Goal: Find specific page/section: Find specific page/section

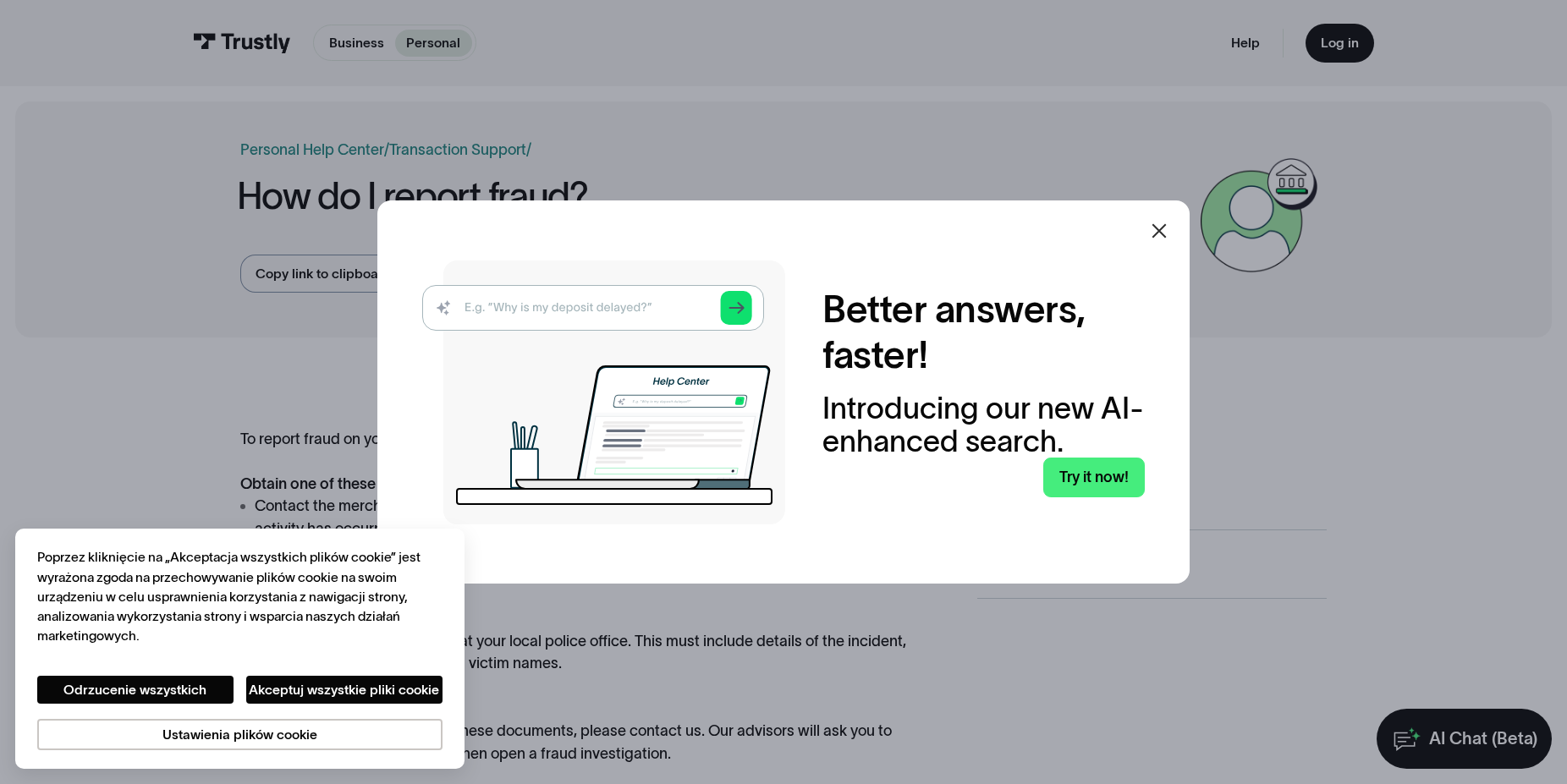
click at [1169, 237] on icon at bounding box center [1158, 231] width 20 height 20
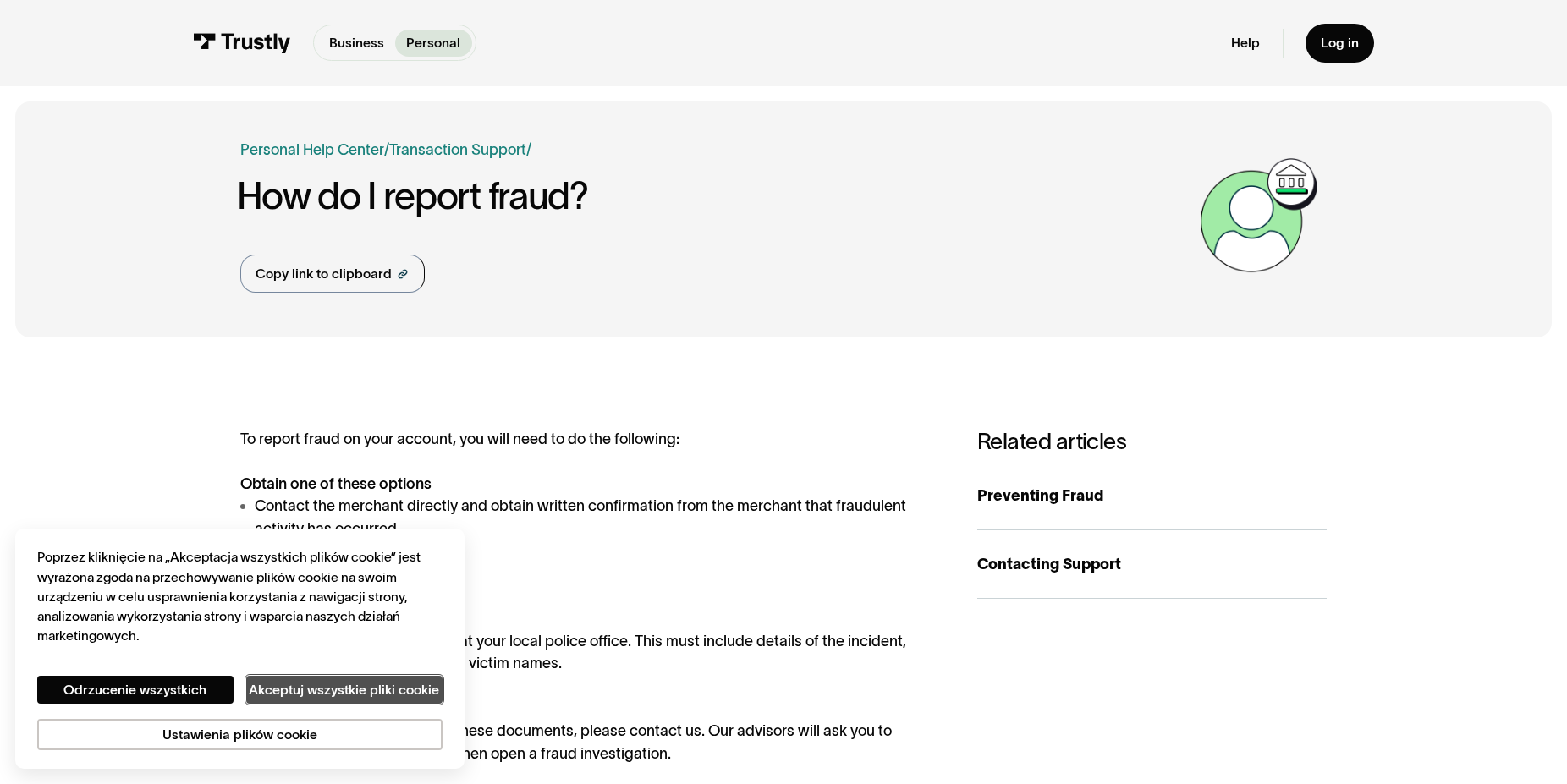
click at [273, 688] on button "Akceptuj wszystkie pliki cookie" at bounding box center [344, 689] width 196 height 28
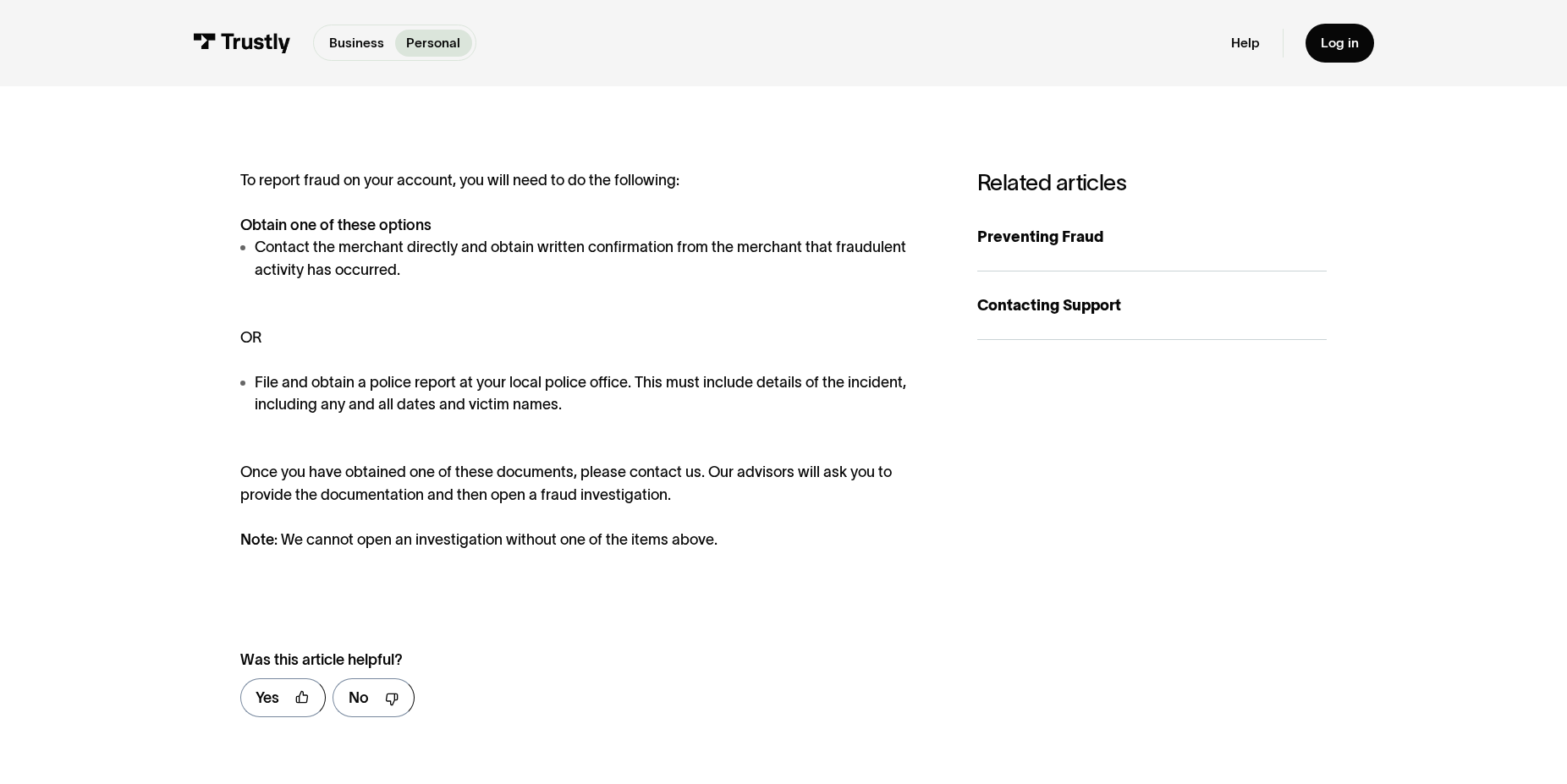
scroll to position [173, 0]
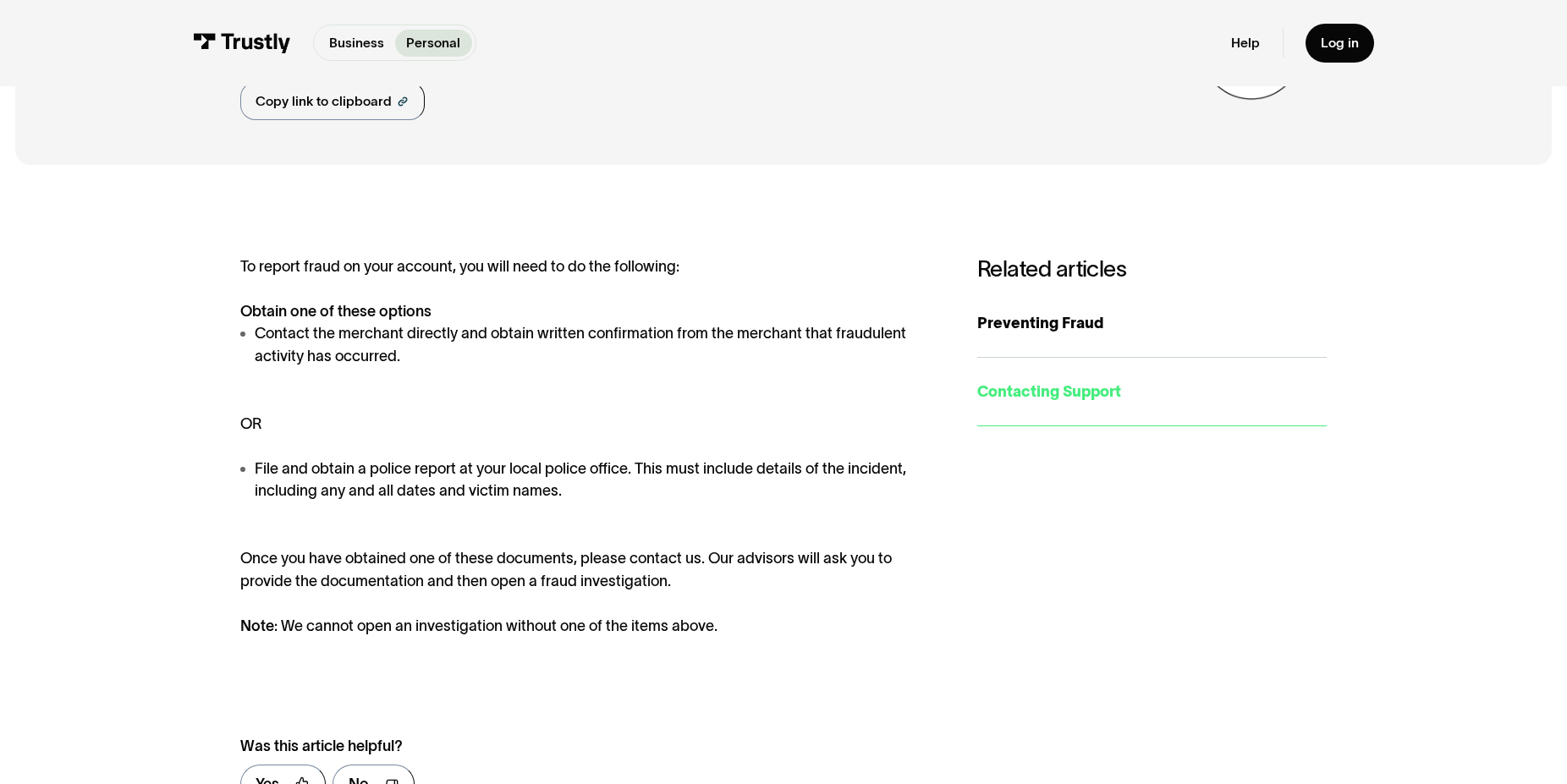
click at [1004, 380] on link "Contacting Support" at bounding box center [1152, 392] width 350 height 69
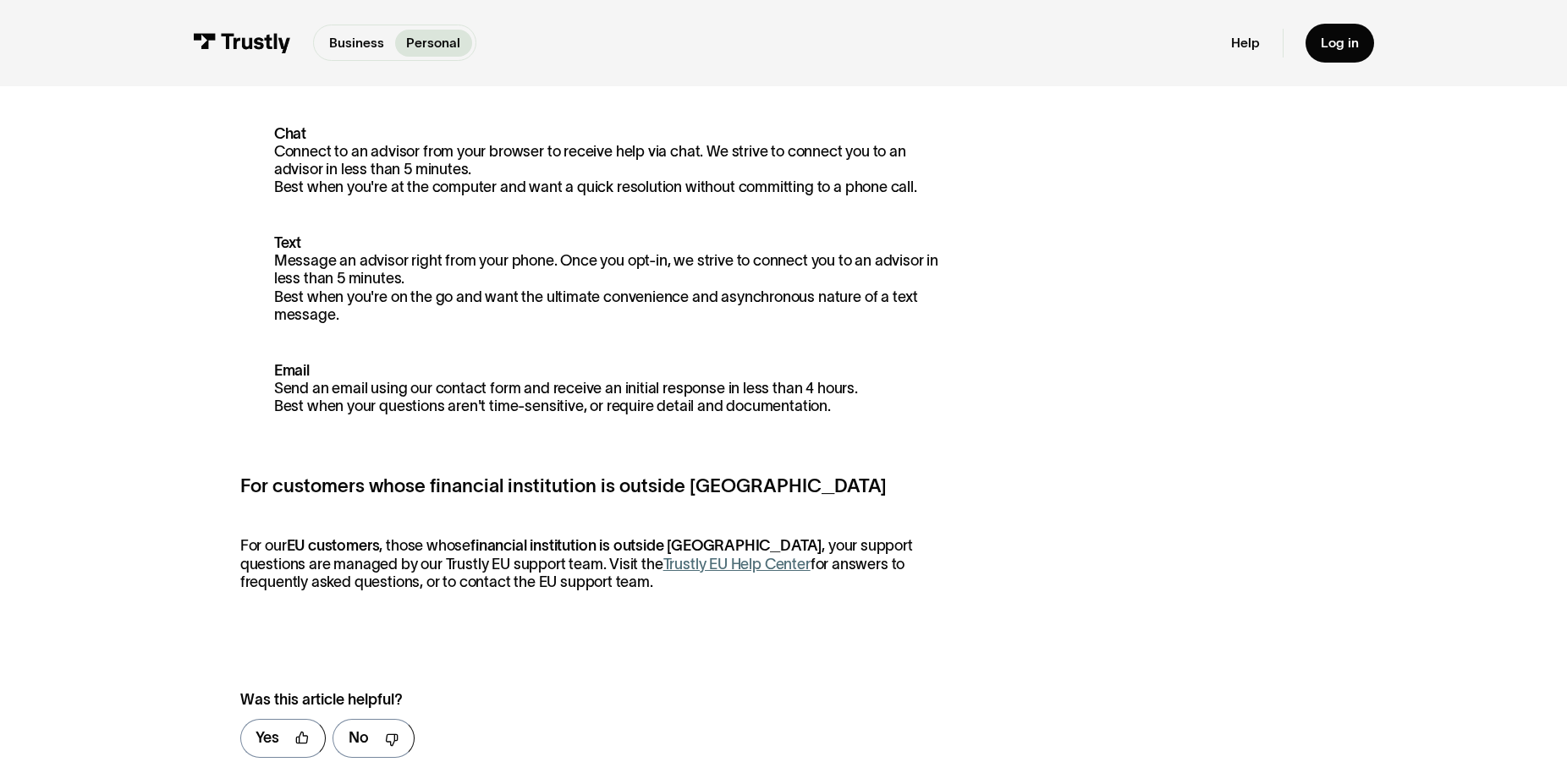
scroll to position [604, 0]
